Goal: Information Seeking & Learning: Learn about a topic

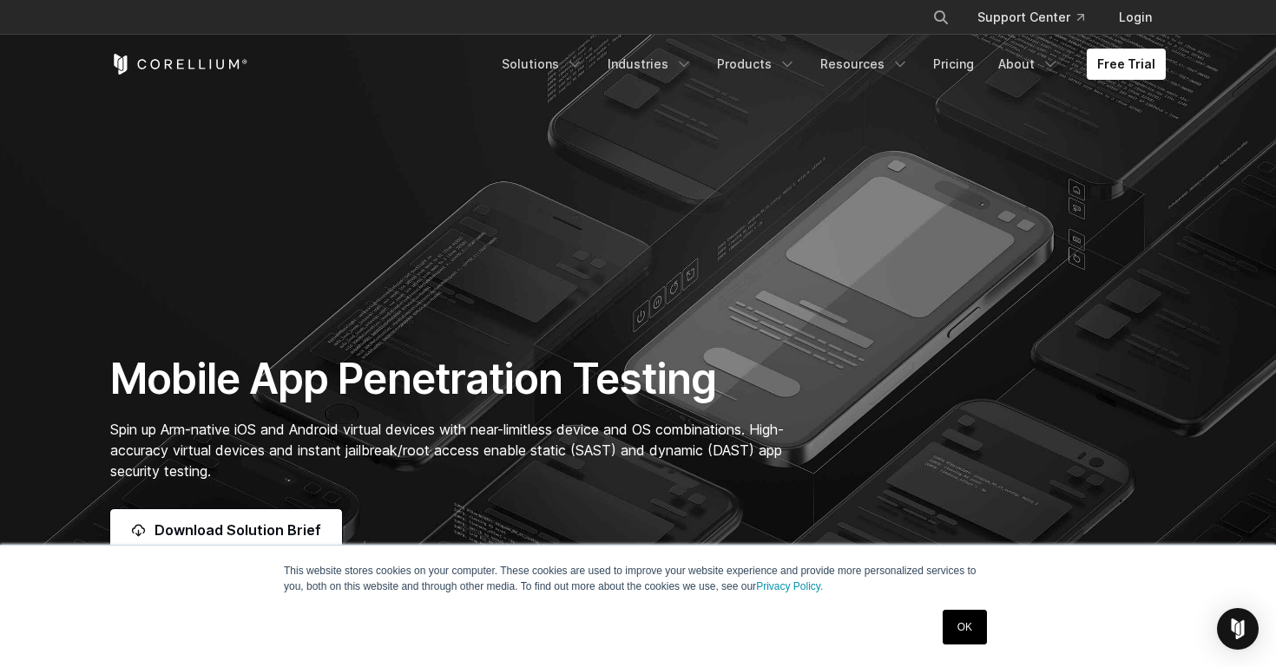
click at [976, 634] on link "OK" at bounding box center [965, 627] width 44 height 35
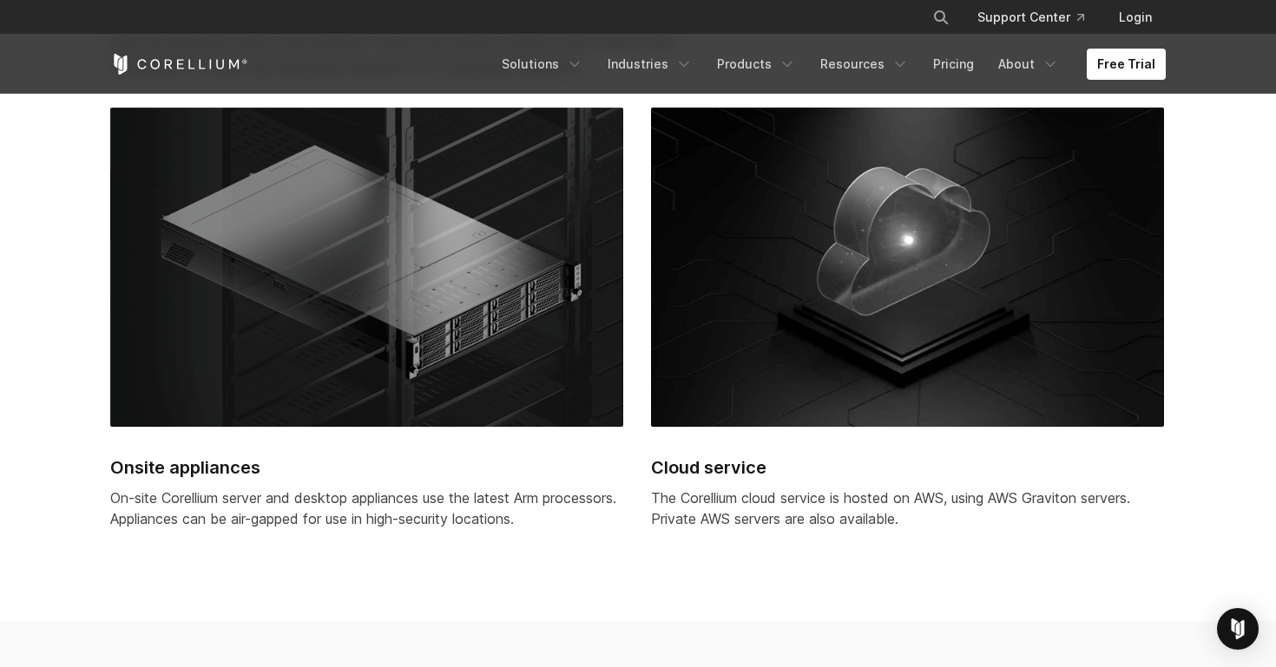
scroll to position [5409, 0]
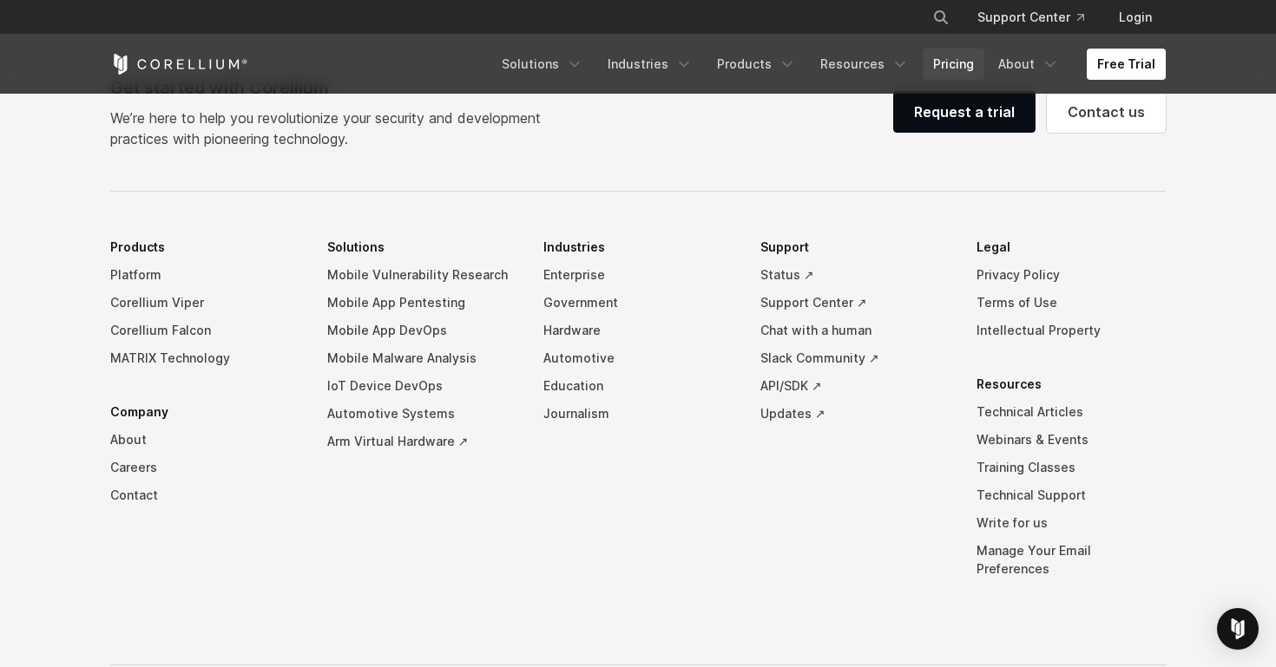
click at [975, 62] on link "Pricing" at bounding box center [954, 64] width 62 height 31
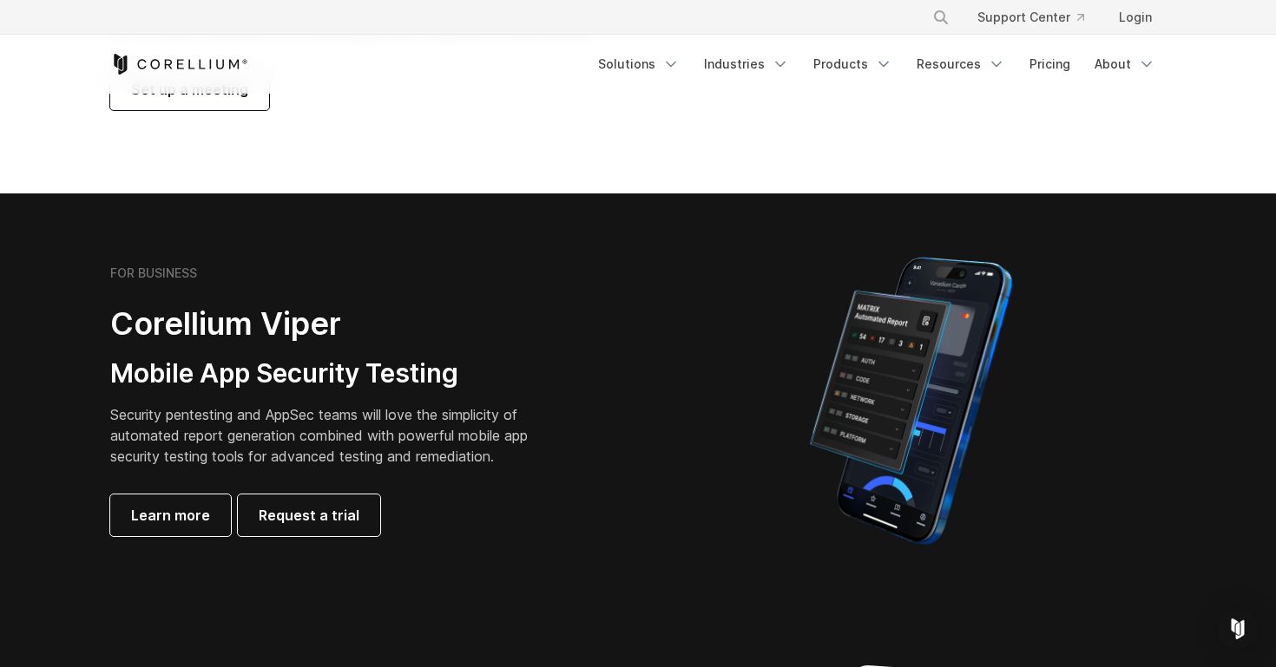
scroll to position [259, 0]
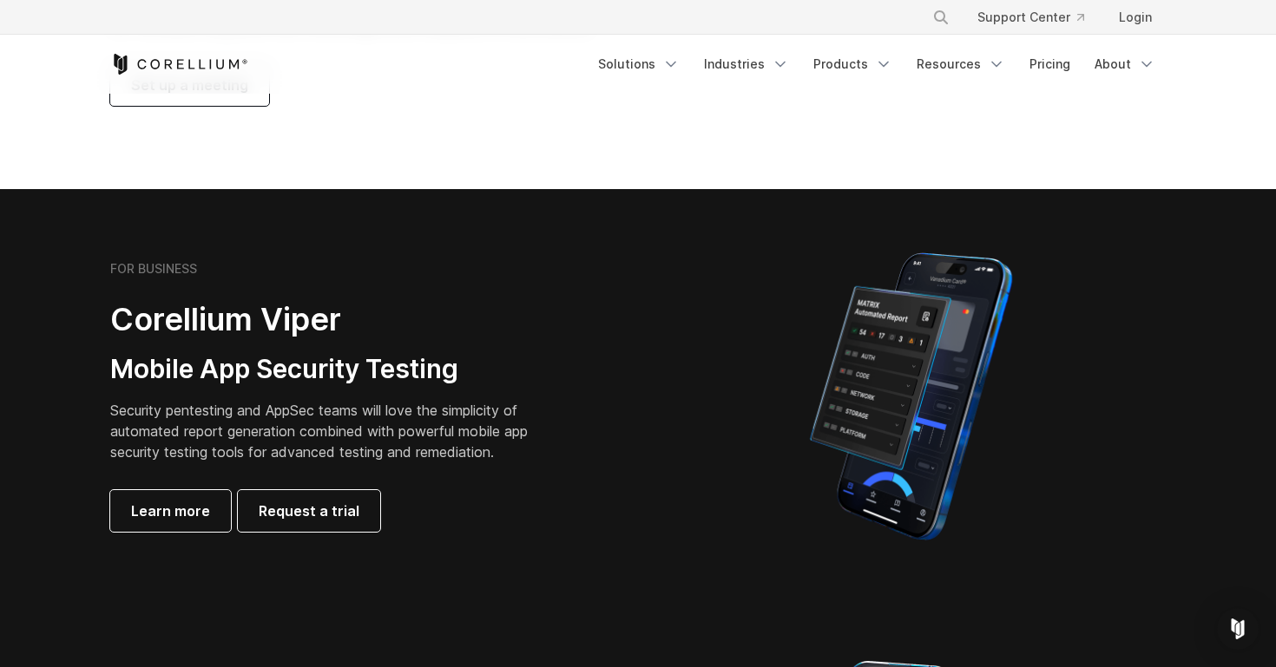
click at [427, 382] on h3 "Mobile App Security Testing" at bounding box center [332, 369] width 444 height 33
click at [413, 415] on p "Security pentesting and AppSec teams will love the simplicity of automated repo…" at bounding box center [332, 431] width 444 height 62
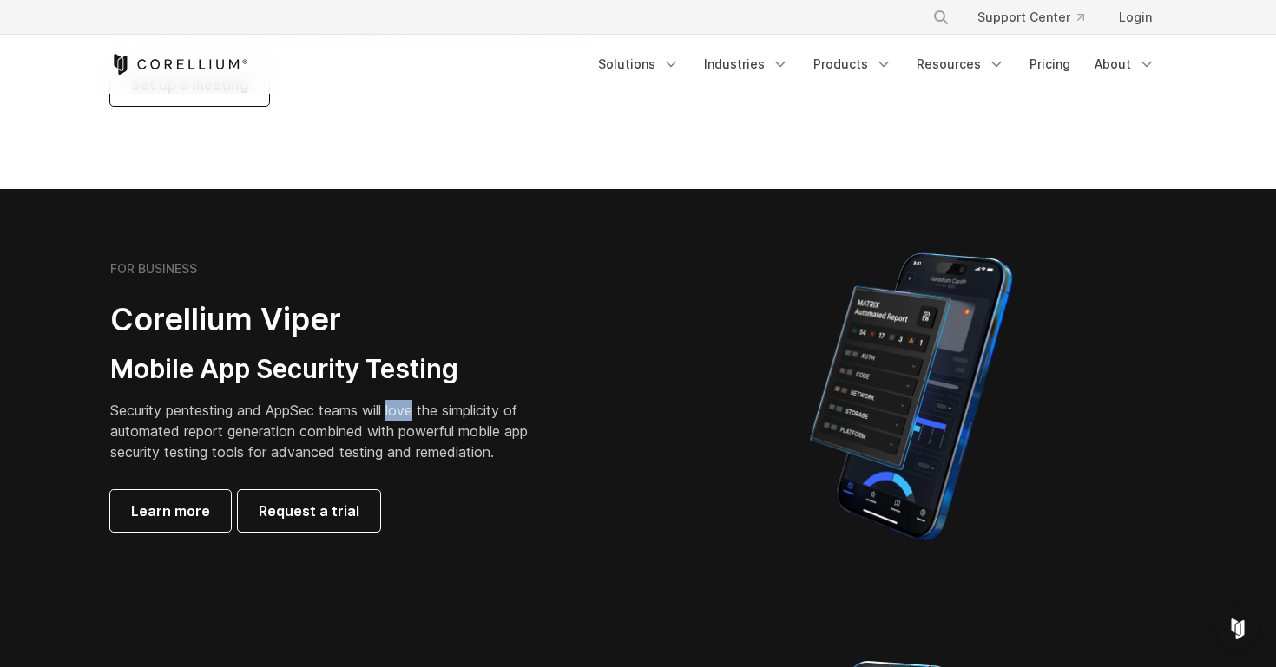
click at [413, 415] on p "Security pentesting and AppSec teams will love the simplicity of automated repo…" at bounding box center [332, 431] width 444 height 62
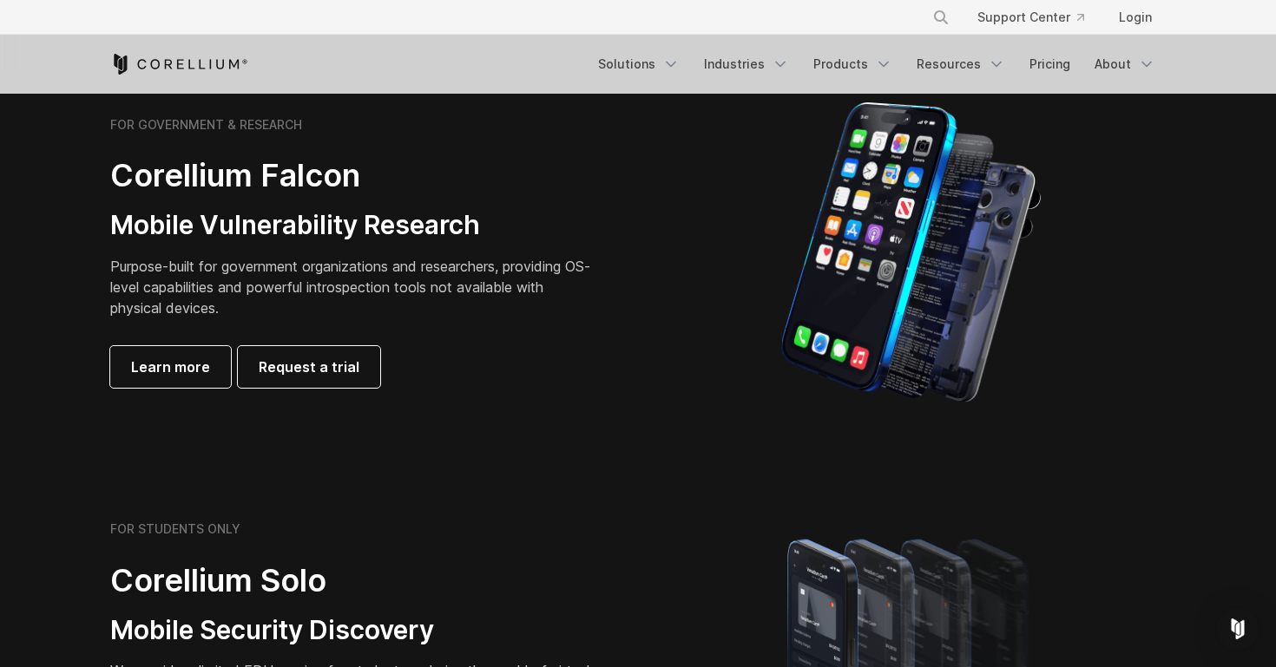
scroll to position [816, 0]
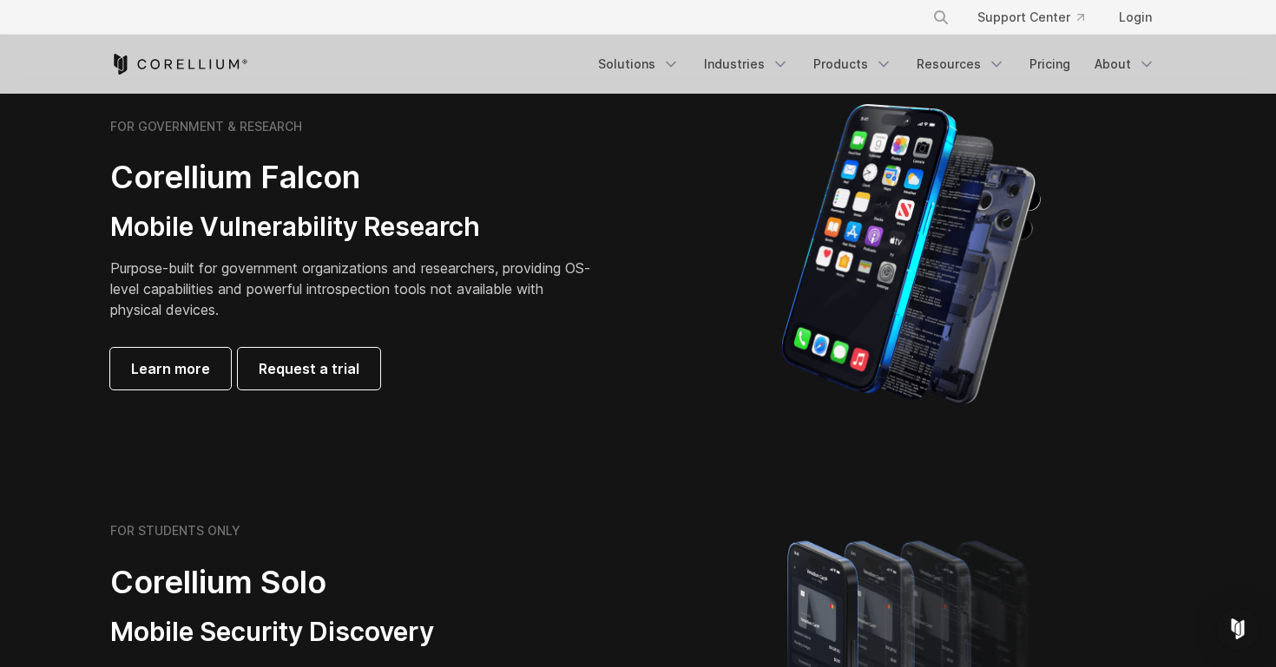
click at [321, 306] on p "Purpose-built for government organizations and researchers, providing OS-level …" at bounding box center [353, 289] width 486 height 62
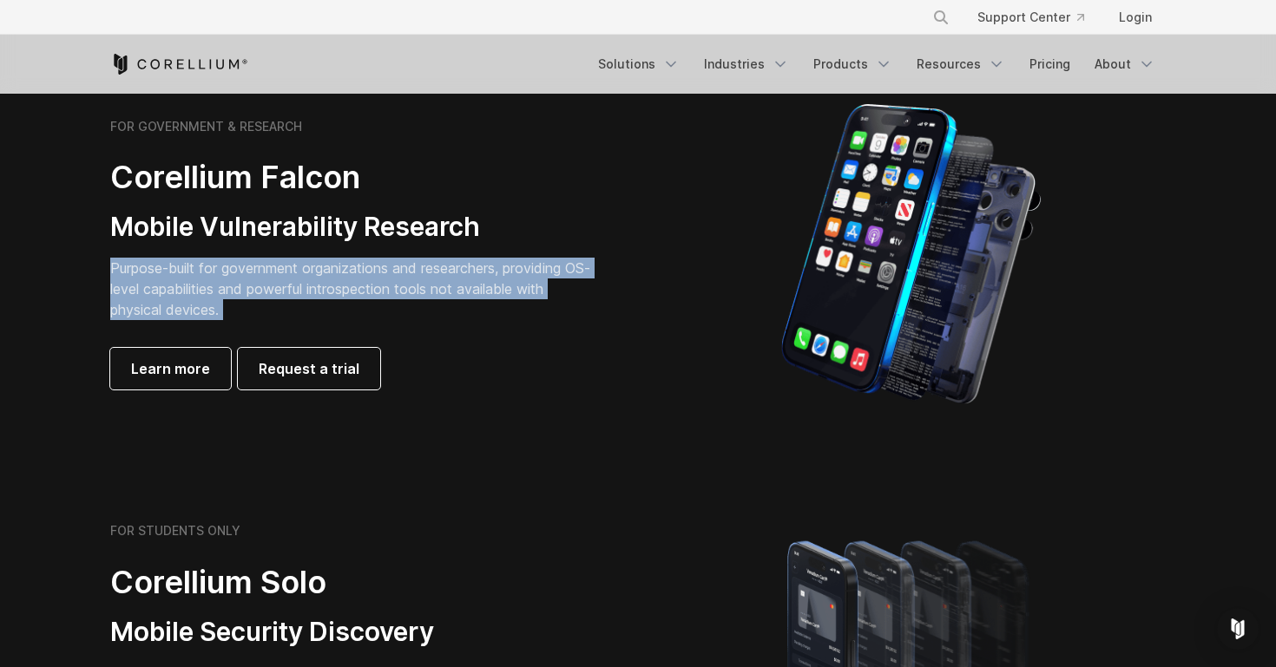
click at [325, 259] on p "Purpose-built for government organizations and researchers, providing OS-level …" at bounding box center [353, 289] width 486 height 62
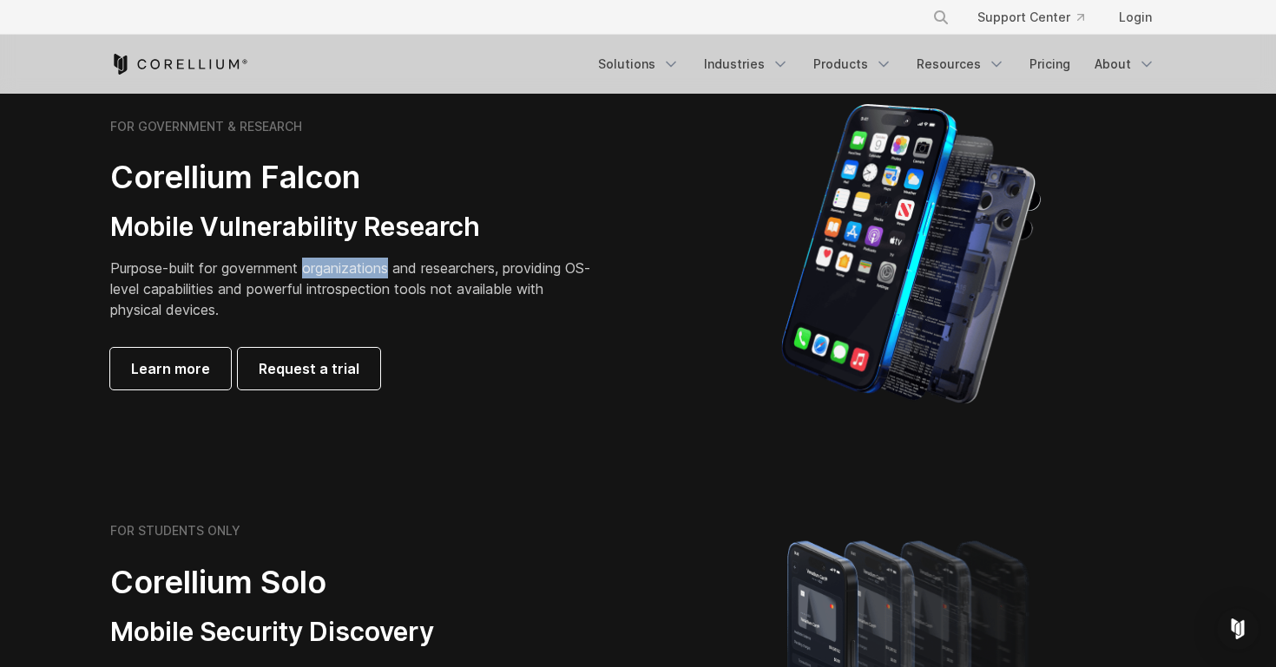
click at [325, 259] on p "Purpose-built for government organizations and researchers, providing OS-level …" at bounding box center [353, 289] width 486 height 62
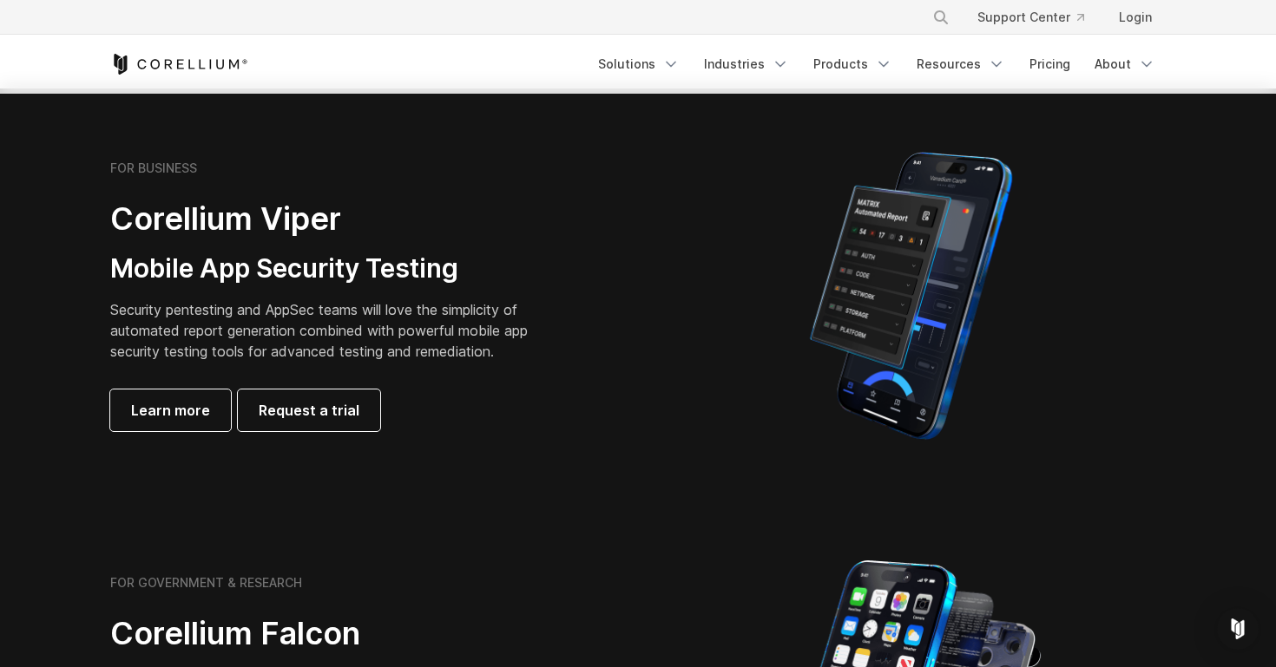
scroll to position [0, 0]
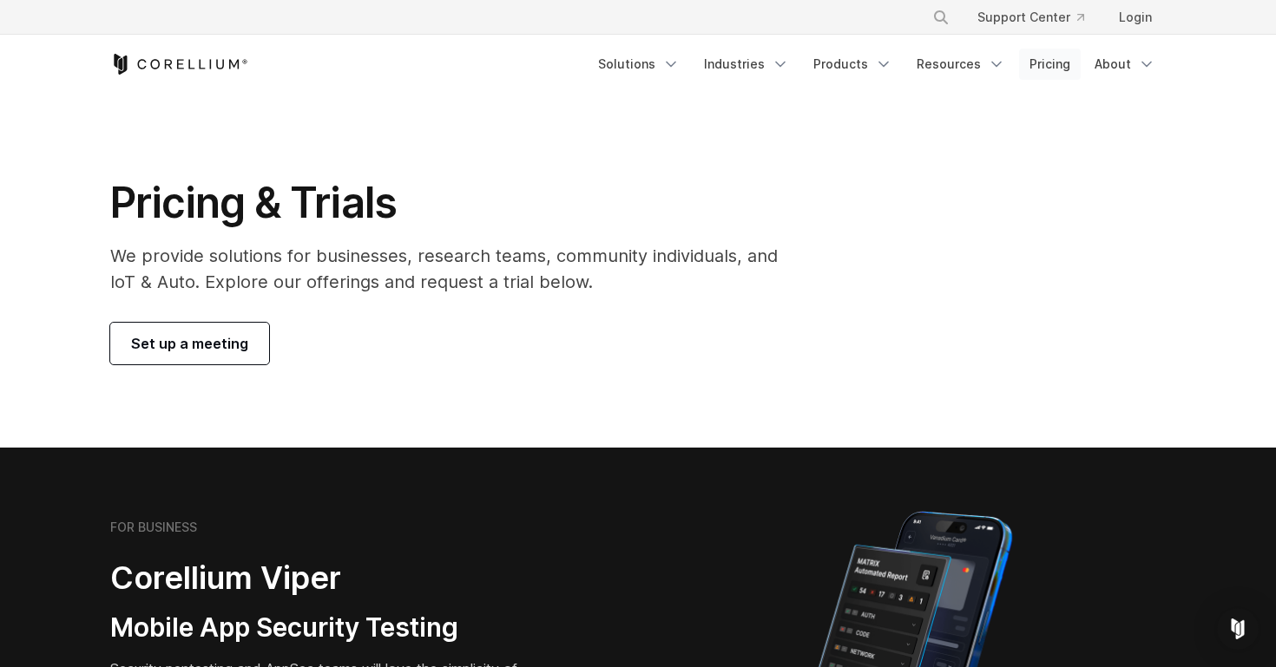
click at [1048, 74] on link "Pricing" at bounding box center [1050, 64] width 62 height 31
